Goal: Transaction & Acquisition: Purchase product/service

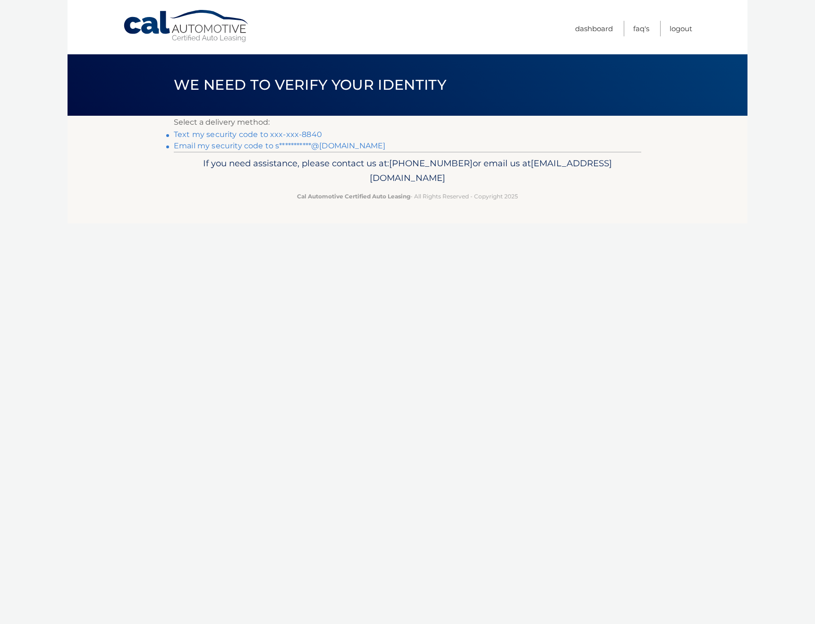
click at [314, 134] on link "Text my security code to xxx-xxx-8840" at bounding box center [248, 134] width 148 height 9
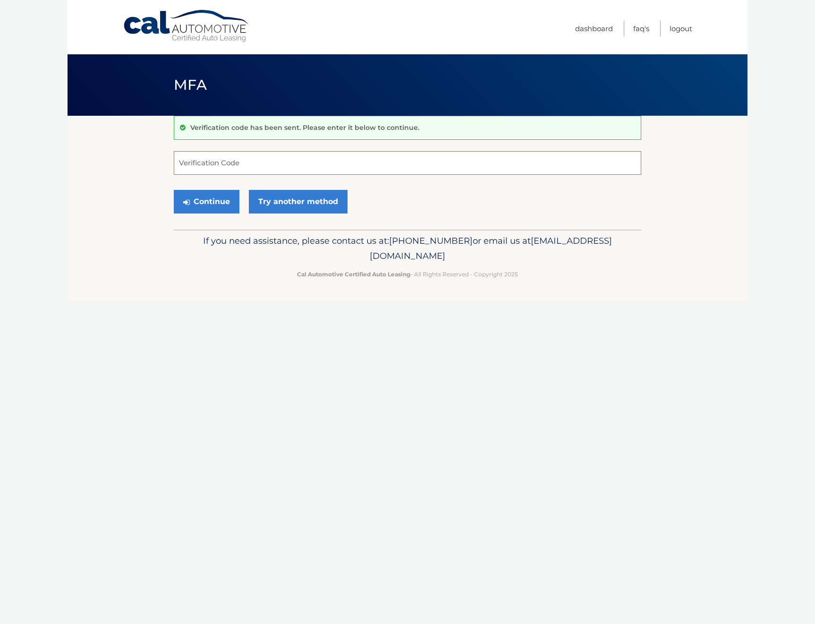
click at [321, 159] on input "Verification Code" at bounding box center [408, 163] width 468 height 24
type input "557567"
click at [206, 205] on button "Continue" at bounding box center [207, 202] width 66 height 24
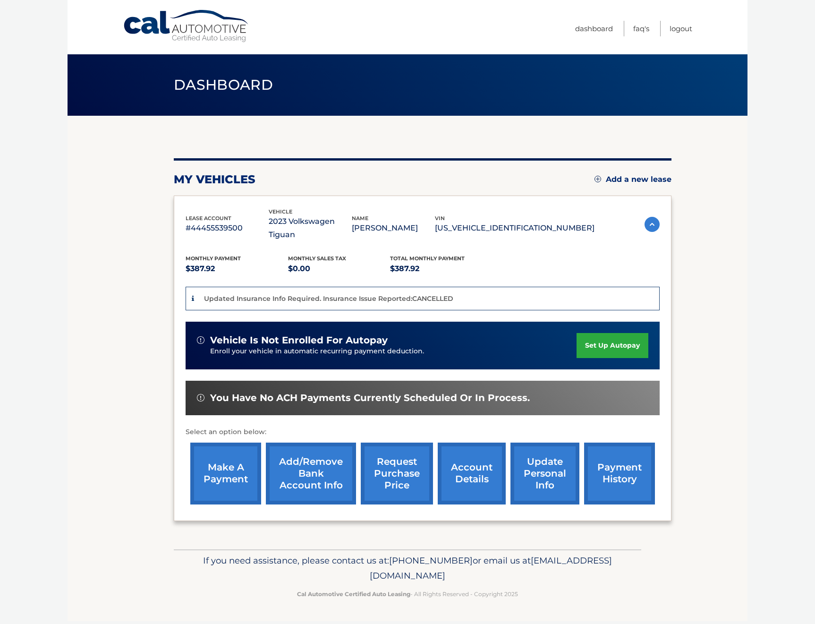
click at [241, 454] on link "make a payment" at bounding box center [225, 474] width 71 height 62
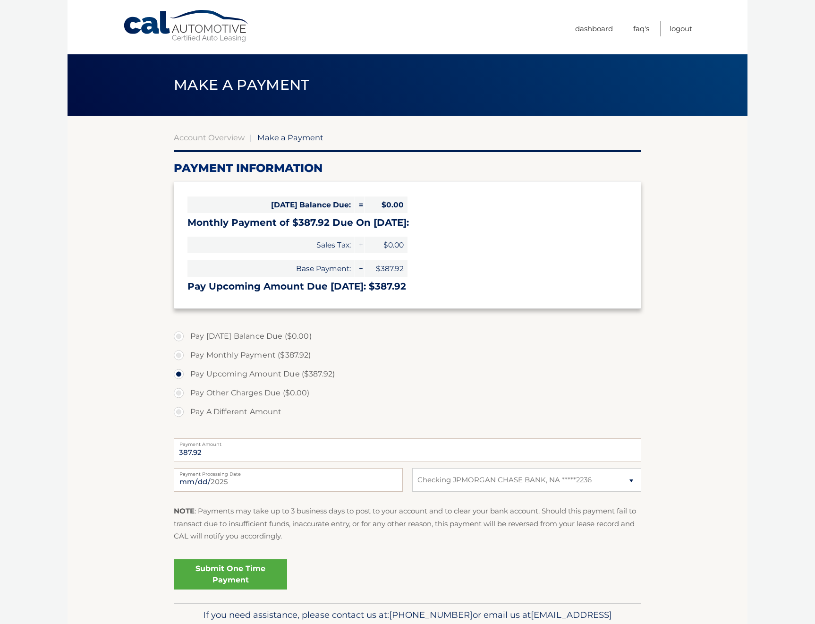
select select "NjRjMTY5MWItYmY1Yi00YjVlLWExYTAtMDJkMTk2ZTBiNmY4"
click at [290, 480] on input "2025-09-20" at bounding box center [288, 480] width 229 height 24
type input "2025-09-24"
click at [306, 535] on p "NOTE : Payments may take up to 3 business days to post to your account and to c…" at bounding box center [408, 523] width 468 height 37
click at [282, 574] on link "Submit One Time Payment" at bounding box center [230, 574] width 113 height 30
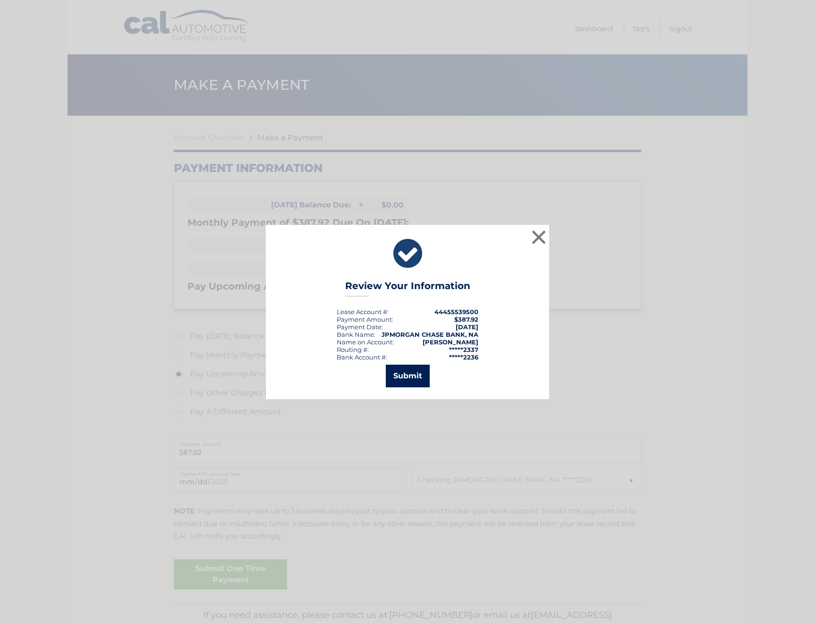
click at [409, 377] on button "Submit" at bounding box center [408, 376] width 44 height 23
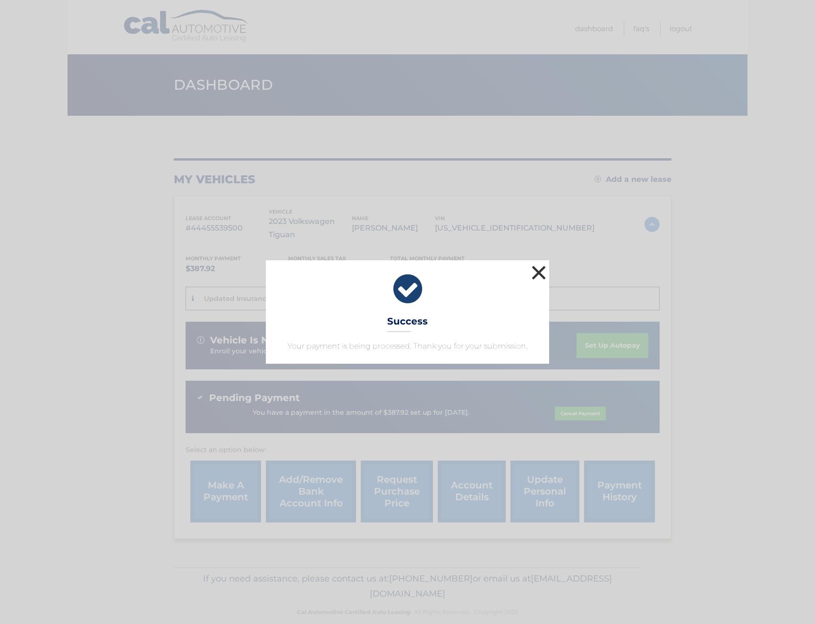
click at [534, 276] on button "×" at bounding box center [539, 272] width 19 height 19
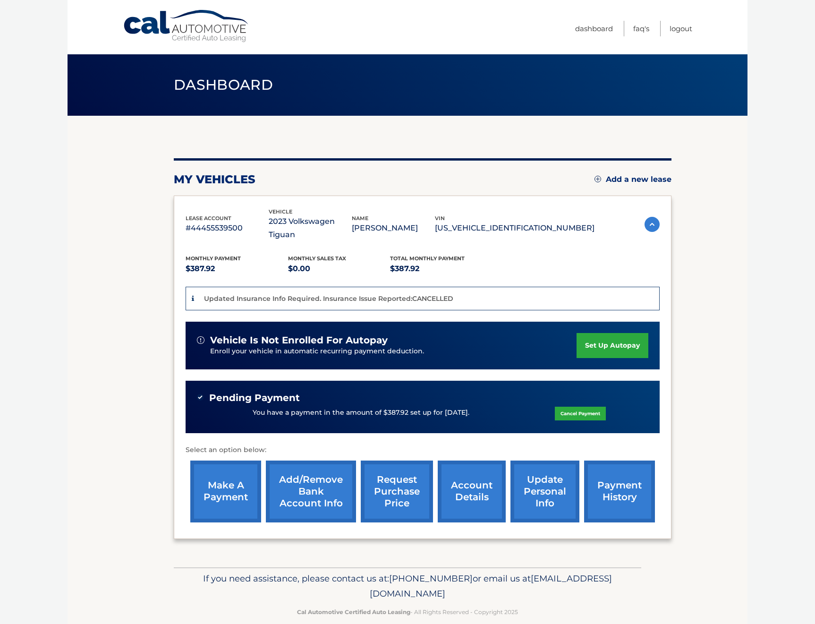
click at [399, 476] on link "request purchase price" at bounding box center [397, 492] width 72 height 62
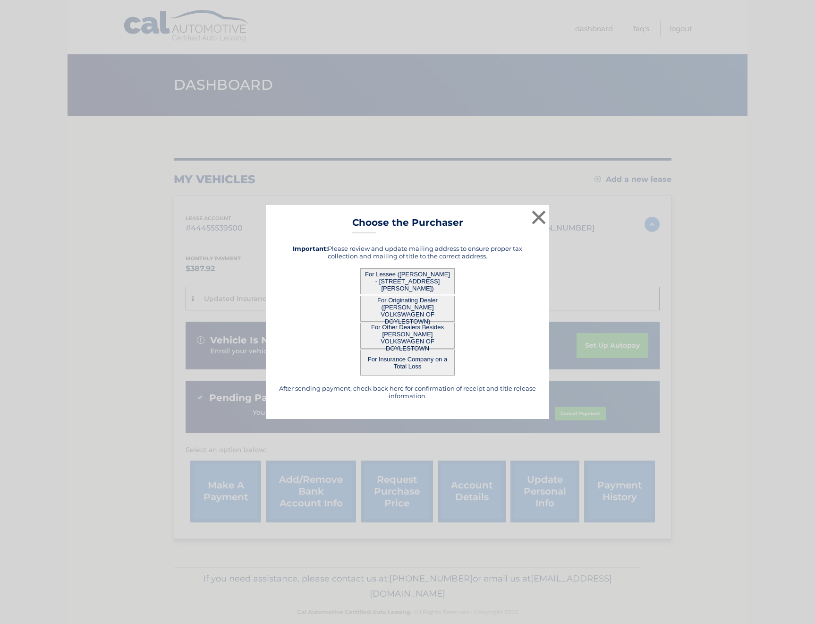
click at [413, 276] on button "For Lessee ([PERSON_NAME] - [STREET_ADDRESS][PERSON_NAME])" at bounding box center [407, 281] width 94 height 26
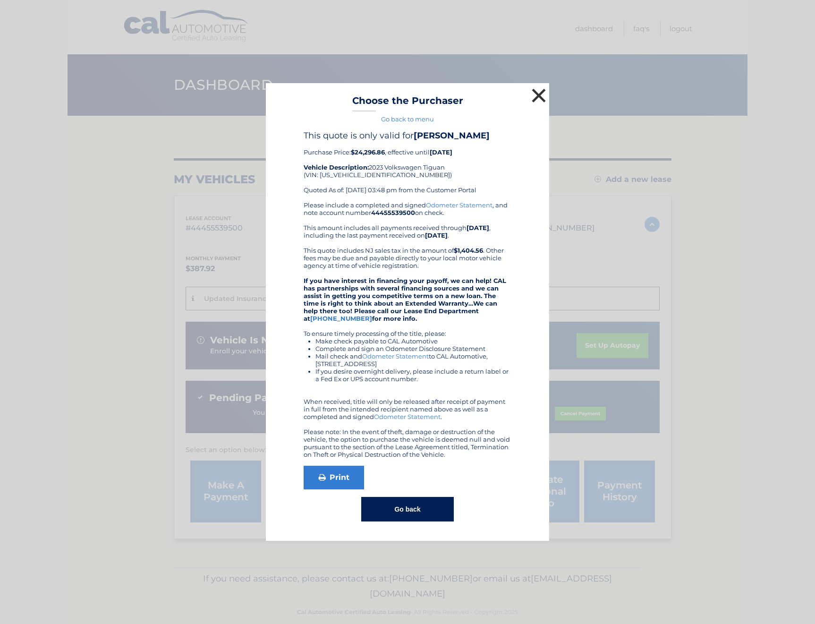
click at [538, 96] on button "×" at bounding box center [539, 95] width 19 height 19
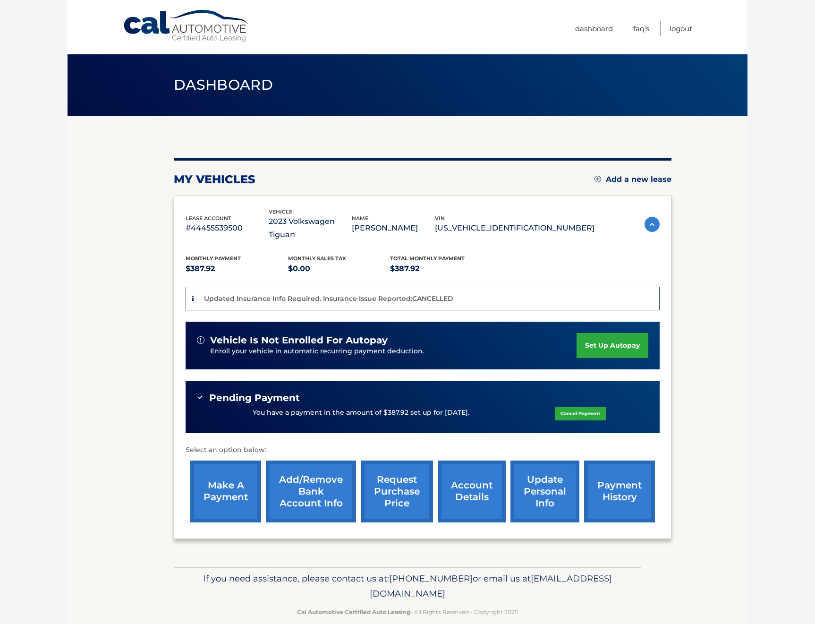
click at [463, 474] on link "account details" at bounding box center [472, 492] width 68 height 62
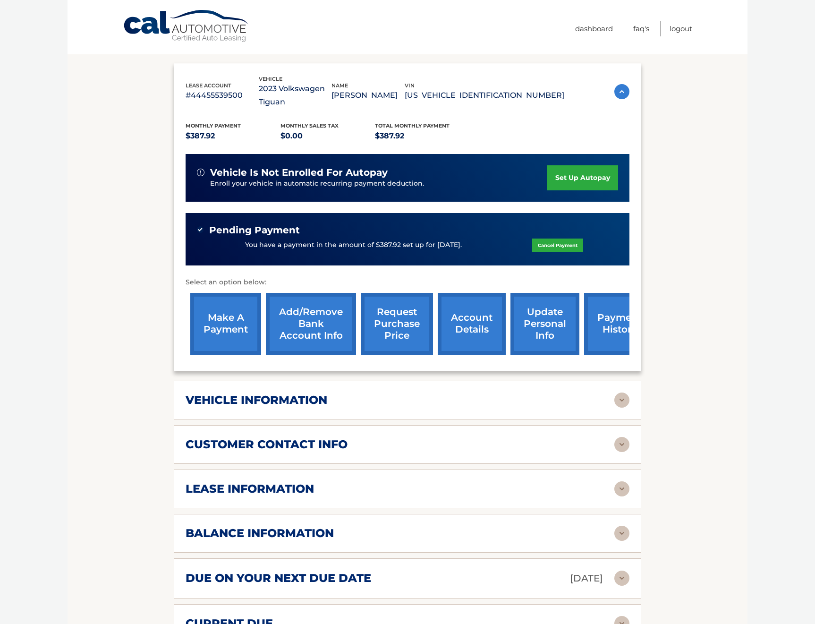
scroll to position [223, 0]
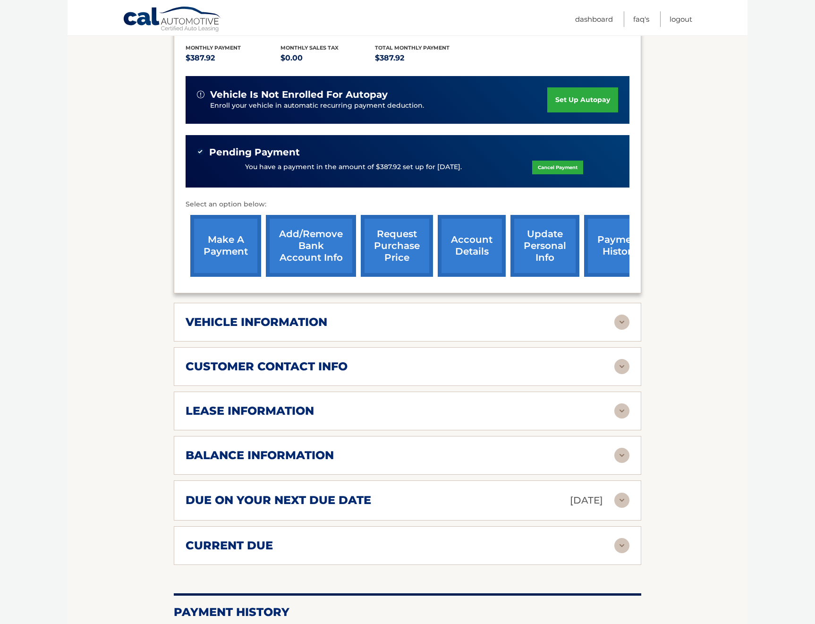
click at [273, 405] on h2 "lease information" at bounding box center [250, 411] width 129 height 14
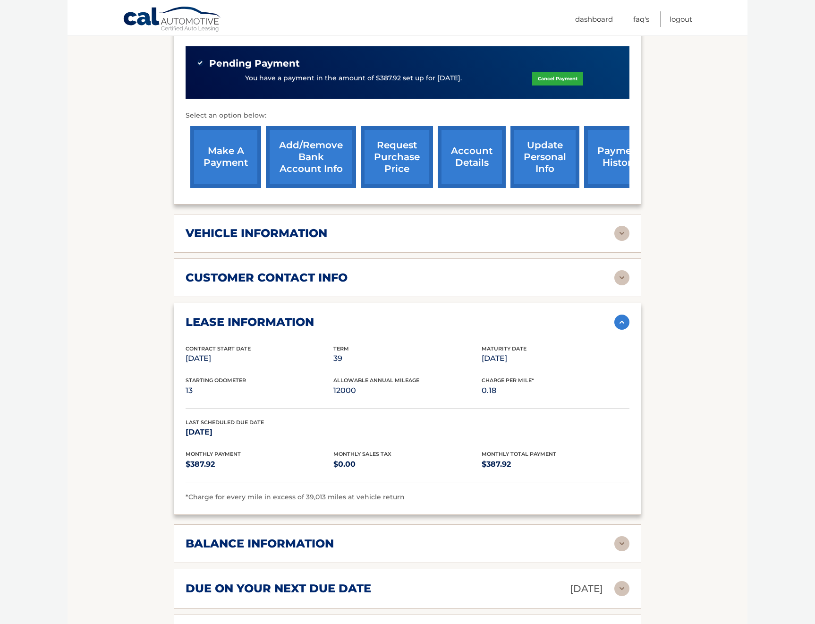
scroll to position [327, 0]
